Goal: Transaction & Acquisition: Purchase product/service

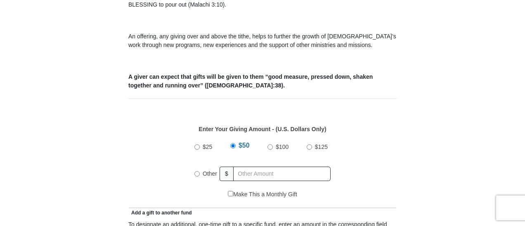
scroll to position [330, 0]
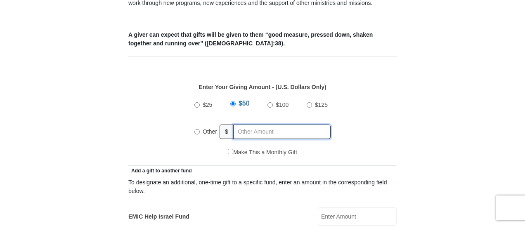
radio input "true"
click at [303, 125] on input "text" at bounding box center [283, 132] width 95 height 14
type input "105"
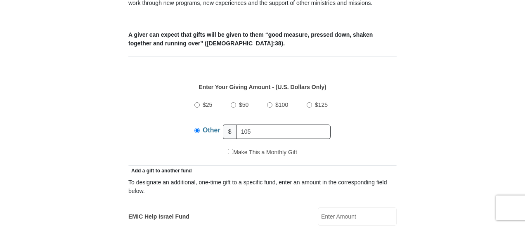
click at [386, 138] on div "$25 $50 $100 $125 Other $ 105" at bounding box center [263, 122] width 260 height 54
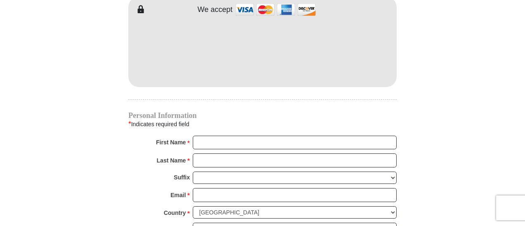
scroll to position [784, 0]
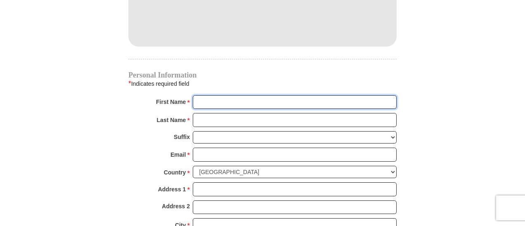
click at [253, 95] on input "First Name *" at bounding box center [295, 102] width 204 height 14
type input "b"
drag, startPoint x: 258, startPoint y: 90, endPoint x: 251, endPoint y: 90, distance: 6.7
click at [251, 95] on input "First Name *" at bounding box center [295, 102] width 204 height 14
click at [230, 95] on input "First Name *" at bounding box center [295, 102] width 204 height 14
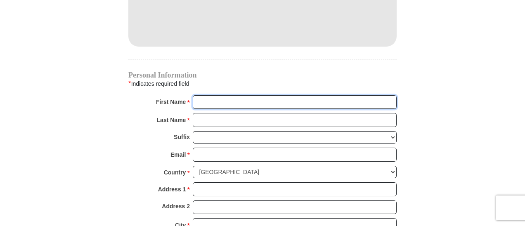
click at [227, 95] on input "First Name *" at bounding box center [295, 102] width 204 height 14
type input "[PERSON_NAME]"
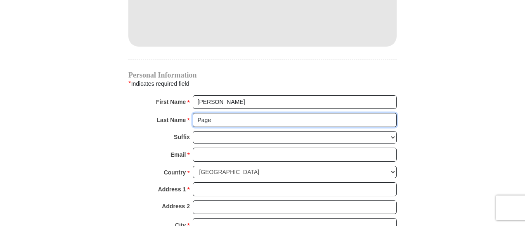
type input "Page"
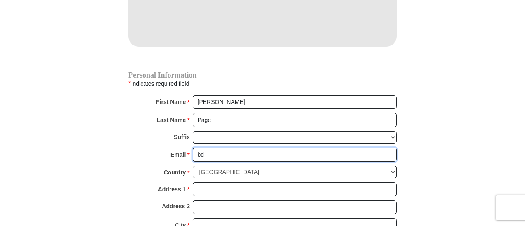
type input "[EMAIL_ADDRESS][DOMAIN_NAME]"
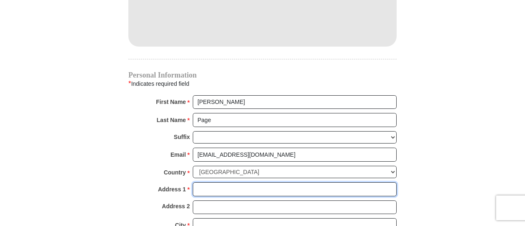
type input "[STREET_ADDRESS]"
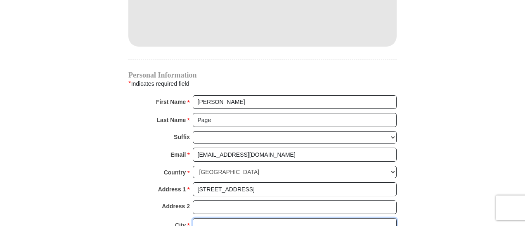
type input "[GEOGRAPHIC_DATA]"
select select "[GEOGRAPHIC_DATA]"
type input "76137"
type input "8173664666"
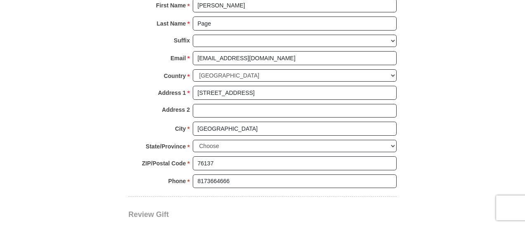
scroll to position [963, 0]
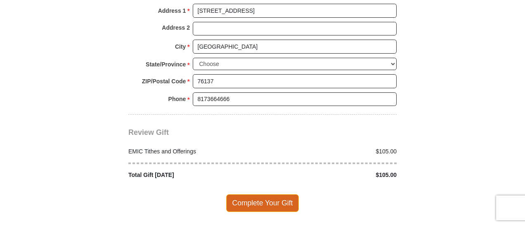
click at [261, 194] on span "Complete Your Gift" at bounding box center [262, 202] width 73 height 17
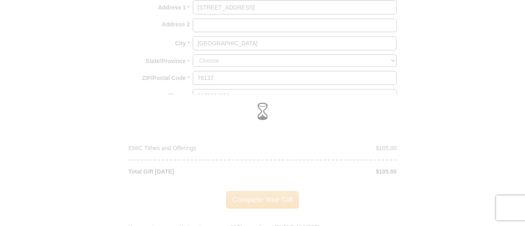
scroll to position [977, 0]
